Goal: Task Accomplishment & Management: Manage account settings

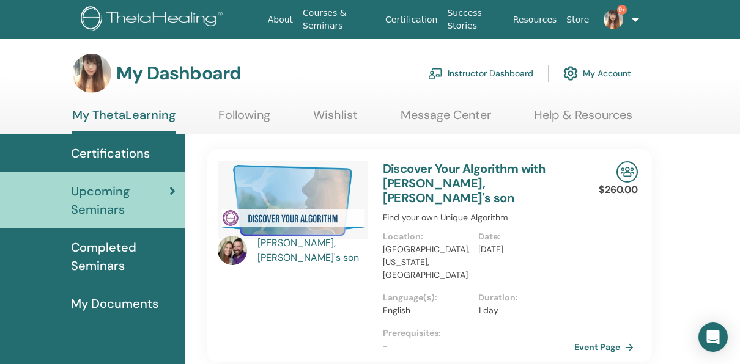
click at [495, 74] on link "Instructor Dashboard" at bounding box center [480, 73] width 105 height 27
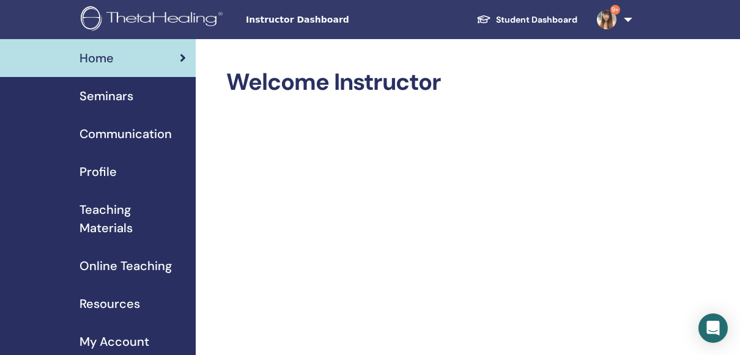
click at [124, 95] on span "Seminars" at bounding box center [106, 96] width 54 height 18
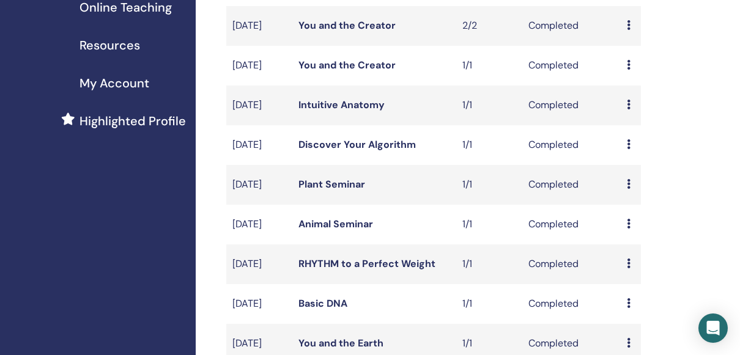
scroll to position [428, 0]
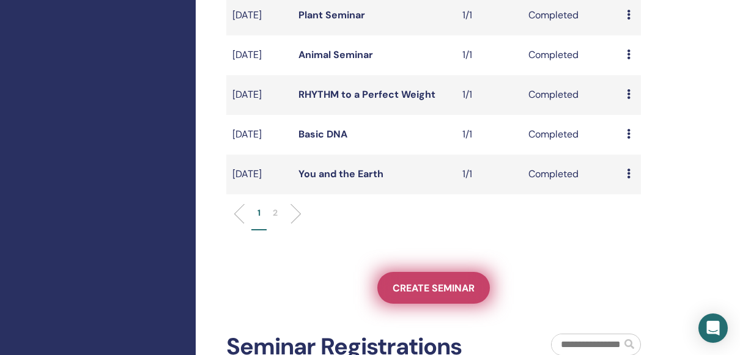
click at [442, 304] on link "Create seminar" at bounding box center [433, 288] width 113 height 32
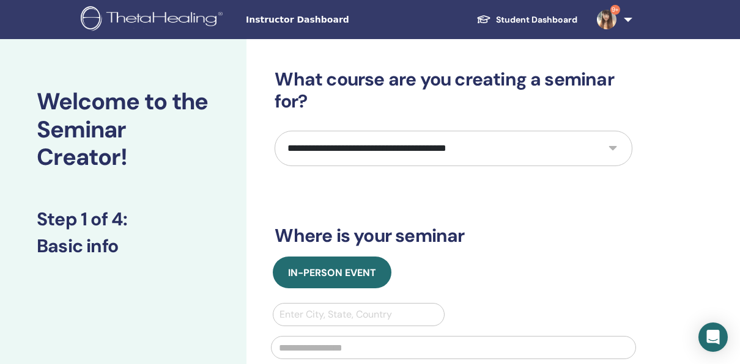
click at [81, 130] on h2 "Welcome to the Seminar Creator!" at bounding box center [123, 130] width 173 height 84
click at [297, 20] on span "Instructor Dashboard" at bounding box center [337, 19] width 183 height 13
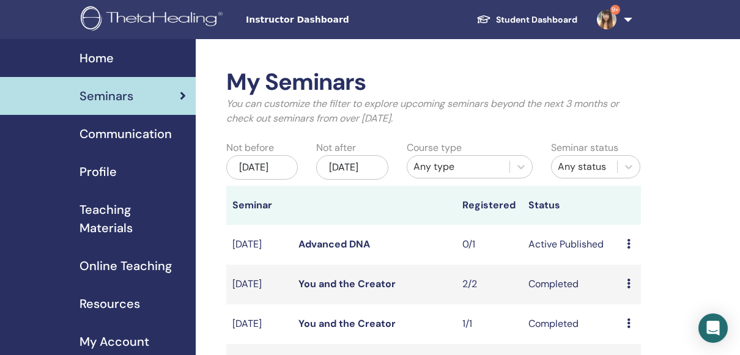
click at [117, 91] on span "Seminars" at bounding box center [106, 96] width 54 height 18
